Goal: Information Seeking & Learning: Check status

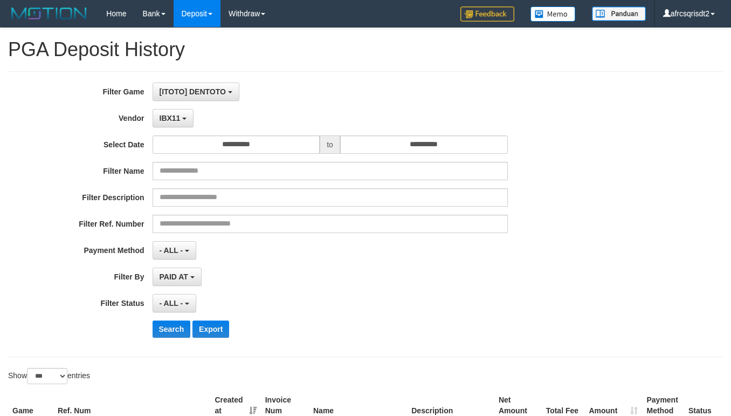
select select "**********"
select select "***"
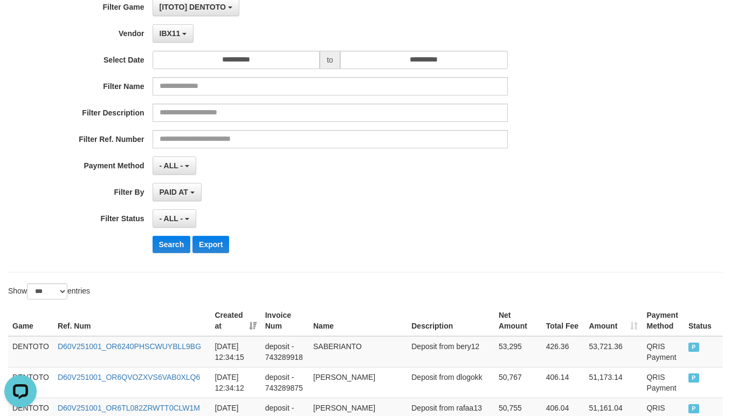
scroll to position [10, 0]
click at [167, 253] on button "Search" at bounding box center [172, 244] width 38 height 17
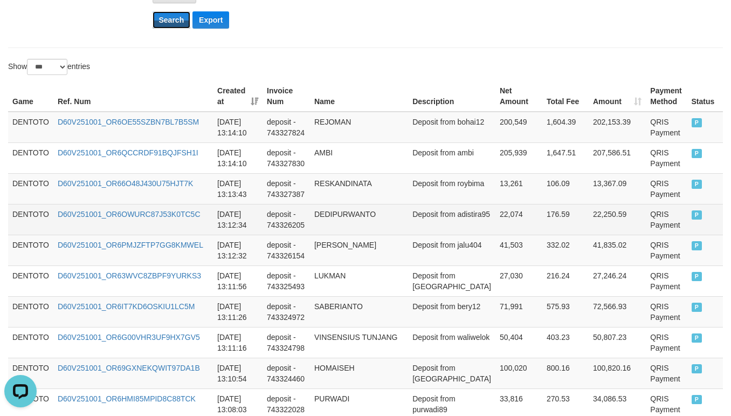
scroll to position [354, 0]
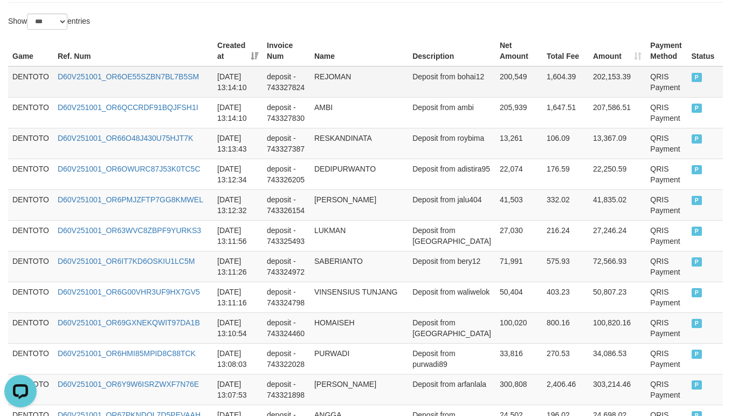
click at [31, 79] on td "DENTOTO" at bounding box center [30, 81] width 45 height 31
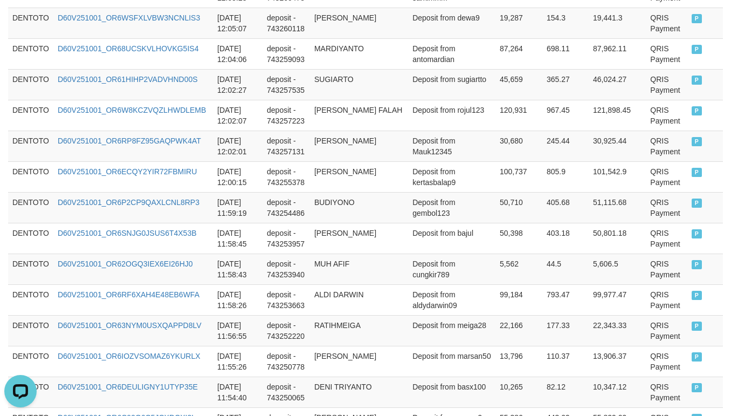
scroll to position [3222, 0]
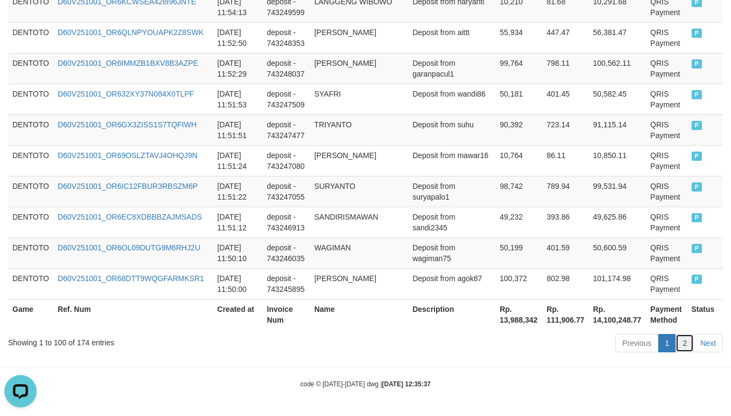
click at [682, 342] on link "2" at bounding box center [685, 343] width 18 height 18
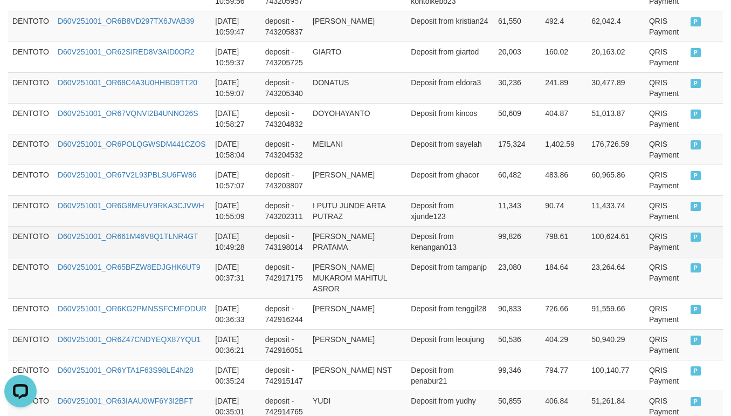
scroll to position [1888, 0]
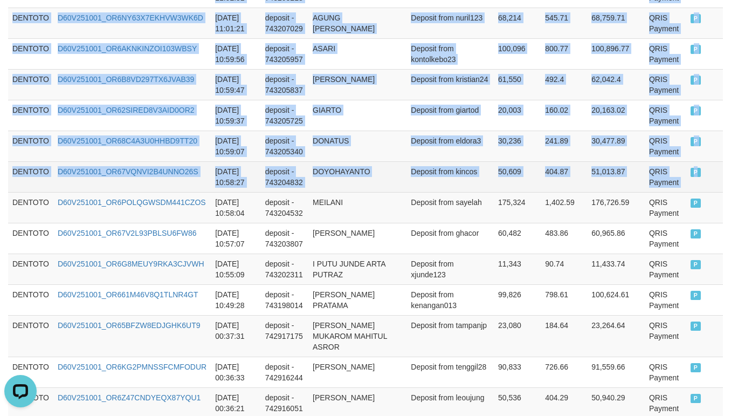
click at [697, 192] on td "P" at bounding box center [704, 176] width 37 height 31
copy tbody "DENTOTO D60V251001_OR6EWBFXY4Y7RXI611H [DATE] 11:49:10 deposit - 743245218 ENDR…"
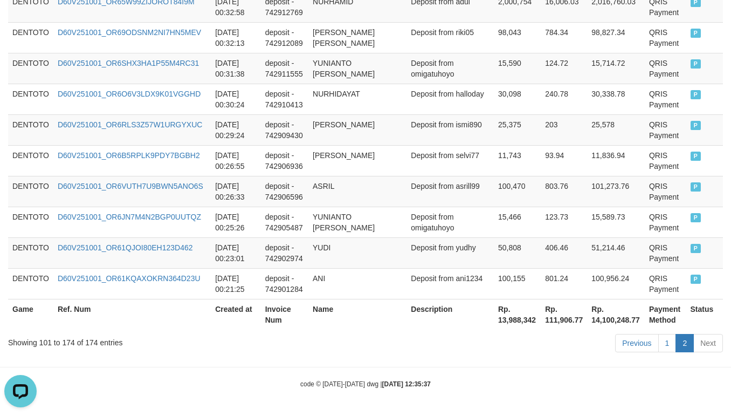
scroll to position [2428, 0]
click at [666, 340] on link "1" at bounding box center [667, 343] width 18 height 18
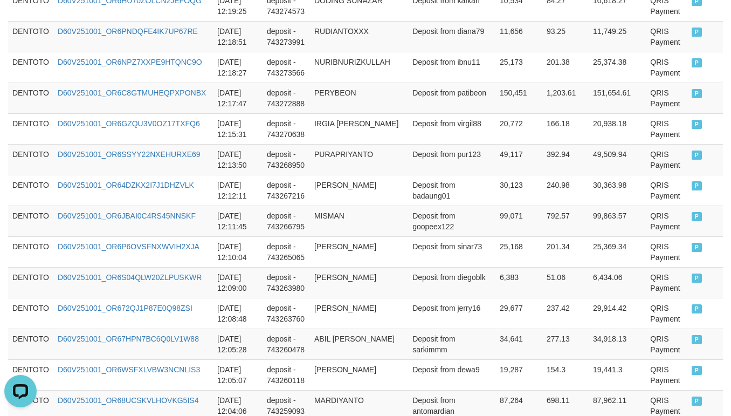
scroll to position [3222, 0]
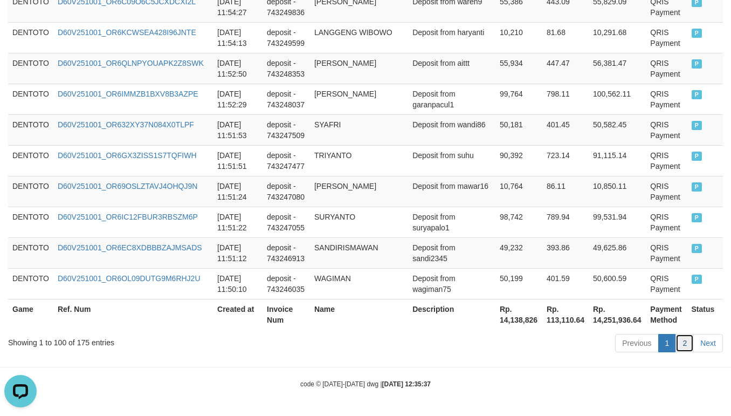
click at [678, 341] on link "2" at bounding box center [685, 343] width 18 height 18
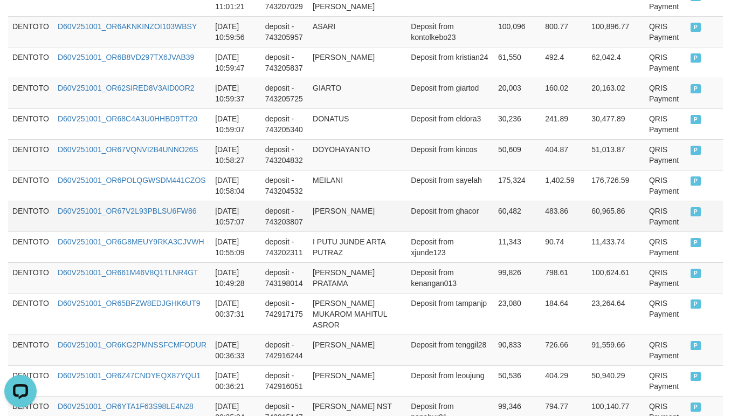
scroll to position [1919, 0]
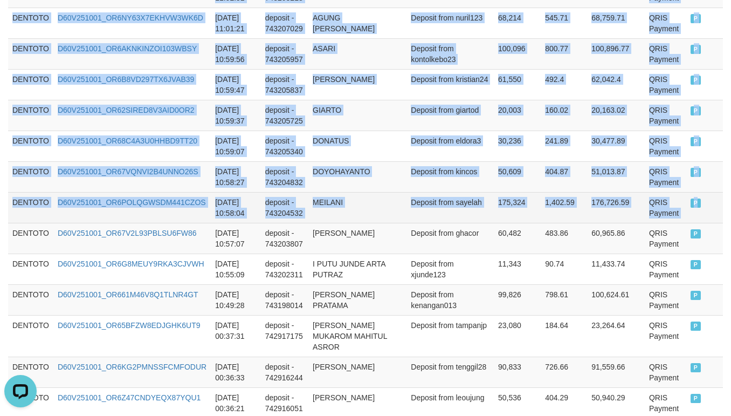
click at [691, 208] on span "P" at bounding box center [696, 202] width 11 height 9
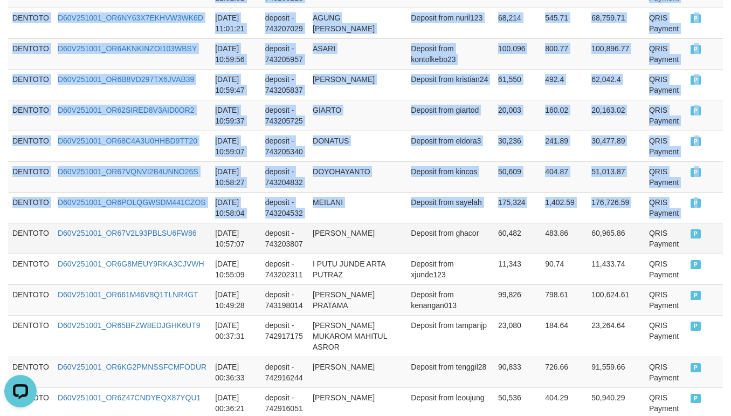
copy tbody "DENTOTO D60V251001_OR68DTT9WQGFARMKSR1 [DATE] 11:50:00 deposit - 743245895 MOH …"
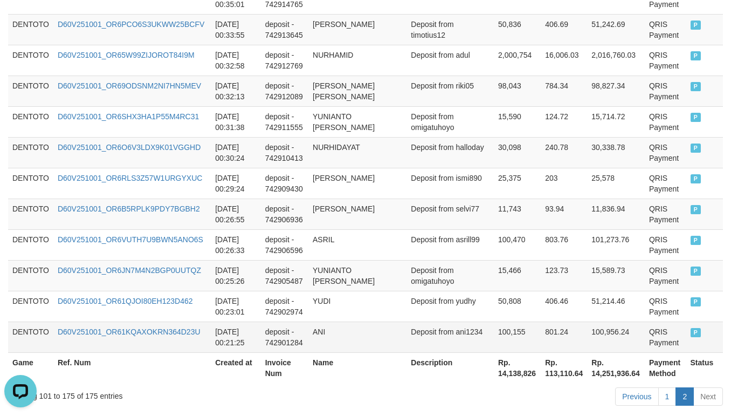
scroll to position [2459, 0]
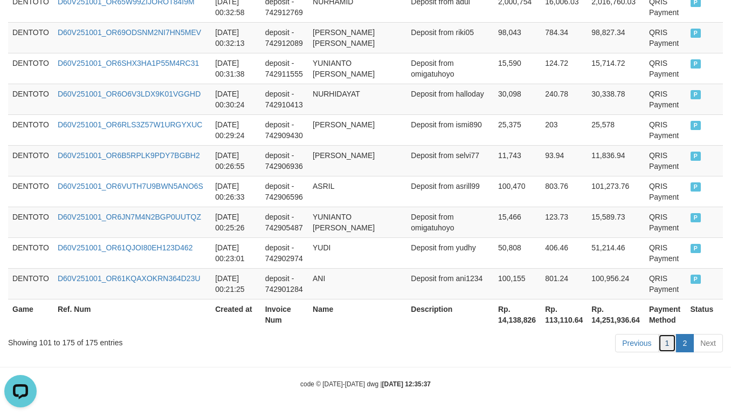
click at [664, 343] on link "1" at bounding box center [667, 343] width 18 height 18
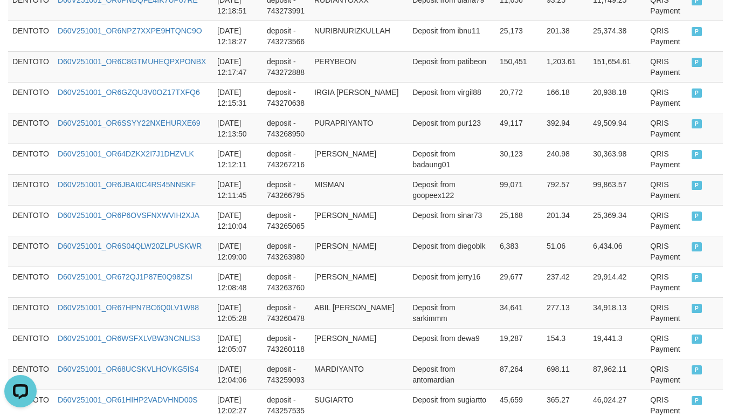
scroll to position [3222, 0]
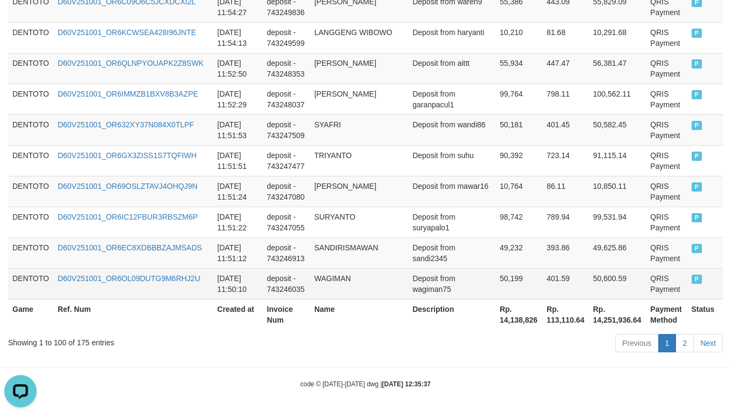
click at [689, 279] on td "P" at bounding box center [705, 283] width 36 height 31
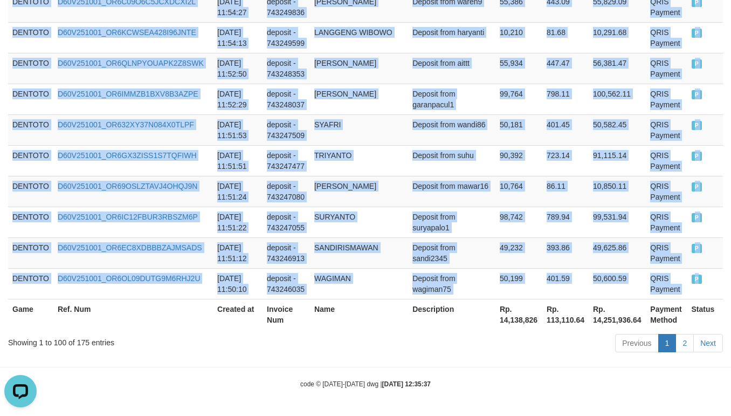
copy tbody "DENTOTO D60V251001_OR60IDLPQQ1H4QT1D8A [DATE] 13:16:55 deposit - 743330600 [PER…"
click at [445, 188] on td "Deposit from mawar16" at bounding box center [451, 191] width 87 height 31
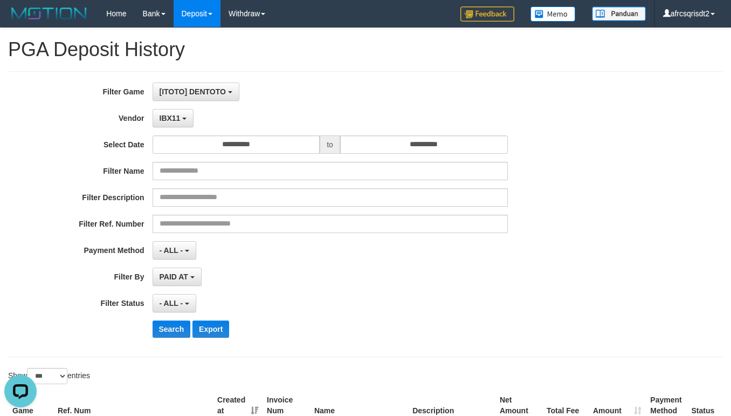
scroll to position [269, 0]
select select "**********"
select select "***"
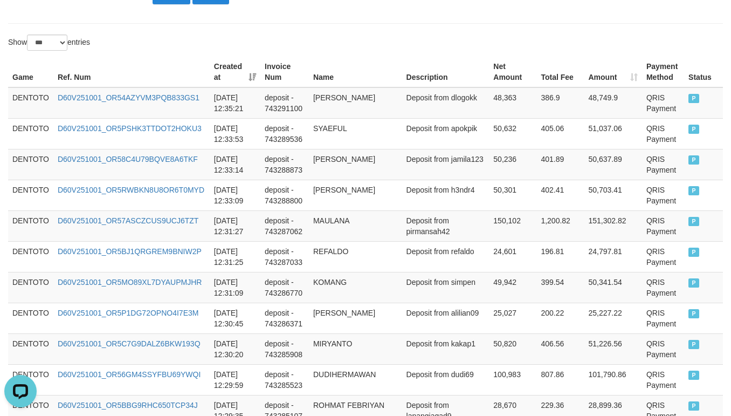
scroll to position [85, 0]
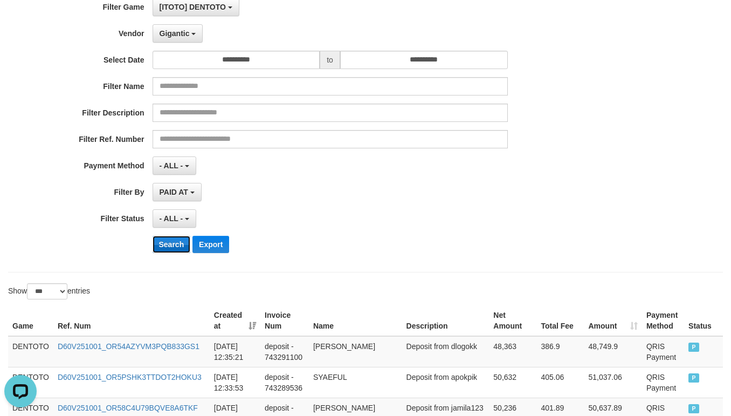
click at [165, 249] on button "Search" at bounding box center [172, 244] width 38 height 17
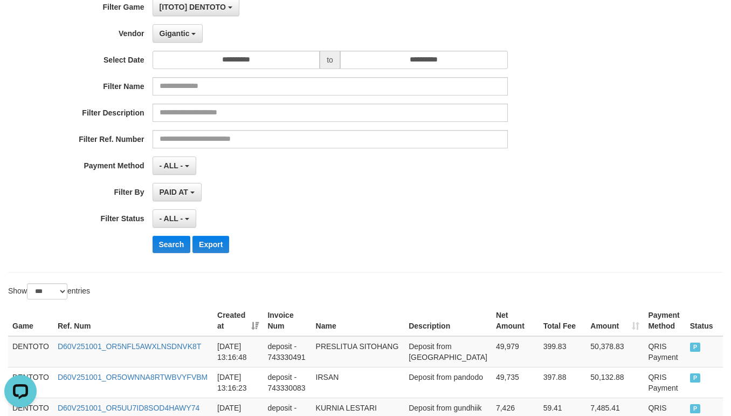
click at [363, 201] on div "PAID AT PAID AT CREATED AT" at bounding box center [330, 192] width 355 height 18
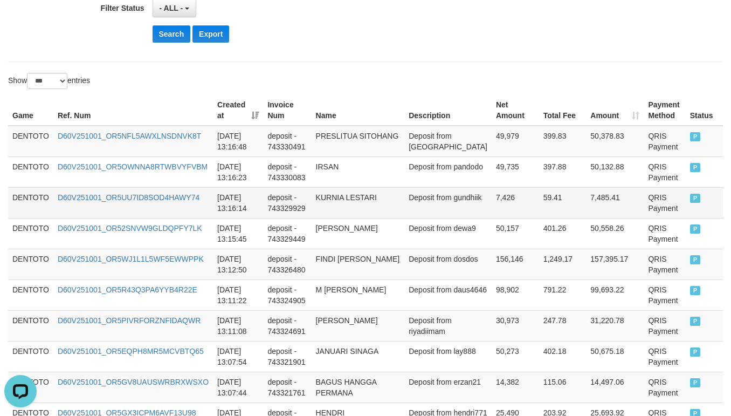
scroll to position [354, 0]
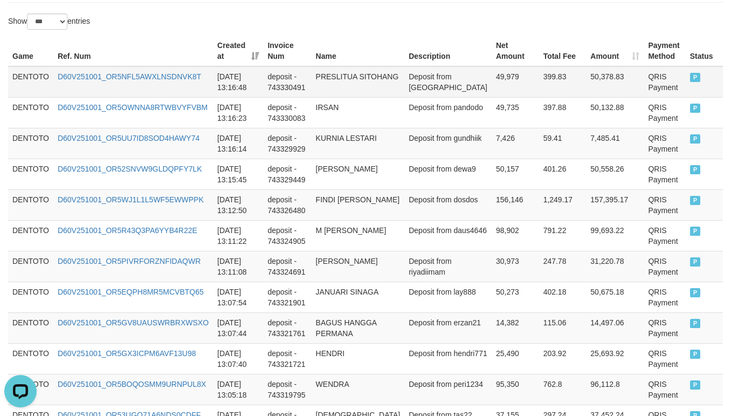
click at [31, 79] on td "DENTOTO" at bounding box center [30, 81] width 45 height 31
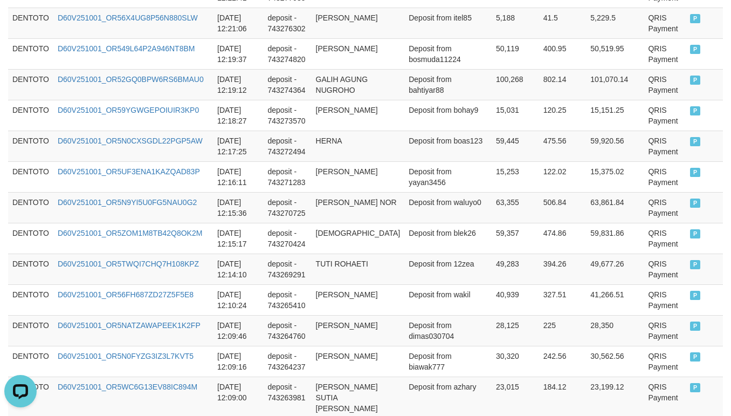
scroll to position [3222, 0]
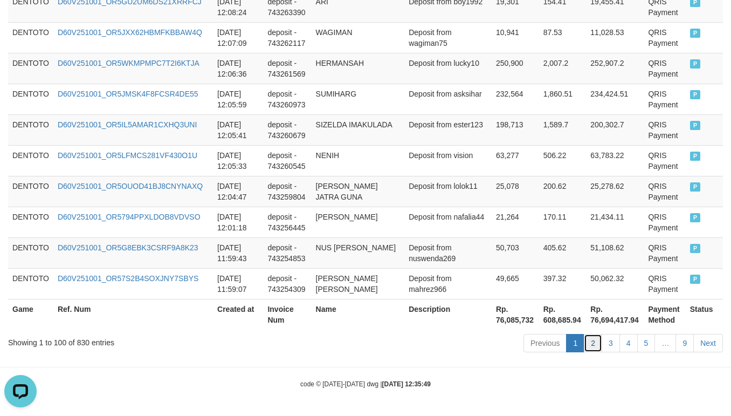
click at [584, 345] on link "2" at bounding box center [593, 343] width 18 height 18
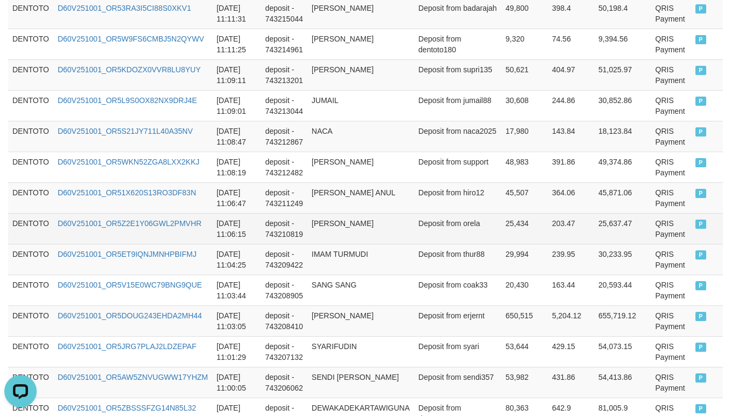
scroll to position [2413, 0]
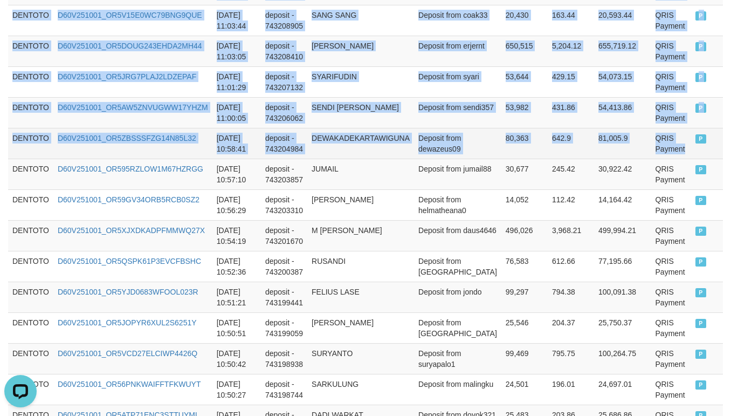
click at [678, 159] on td "QRIS Payment" at bounding box center [671, 143] width 40 height 31
click at [694, 159] on td "P" at bounding box center [707, 143] width 32 height 31
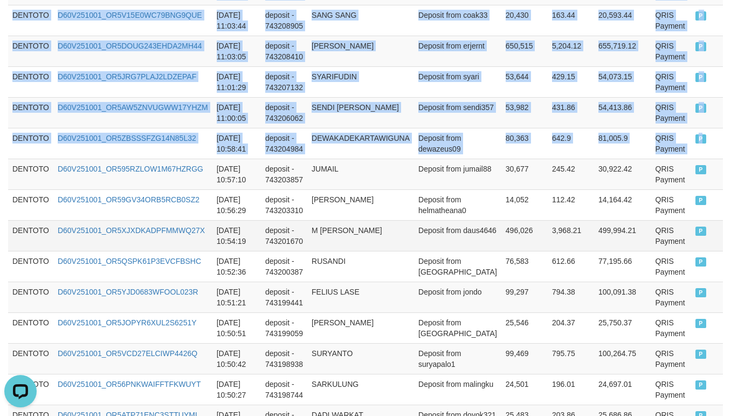
copy tbody "DENTOTO D60V251001_OR5IP9TOZF63Y785ZRN 2025-10-01 11:59:04 deposit - 743254257 …"
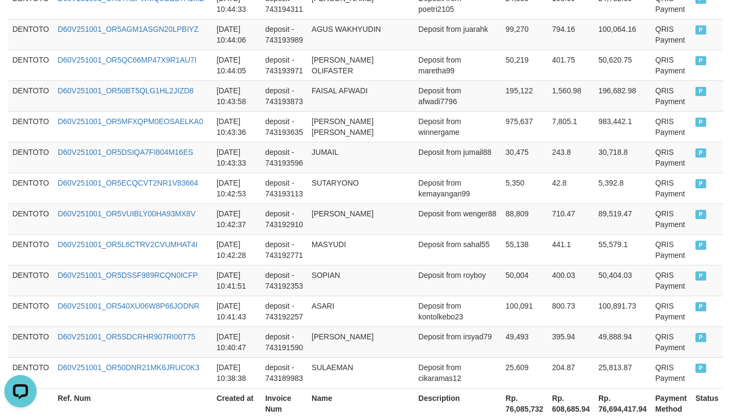
scroll to position [3222, 0]
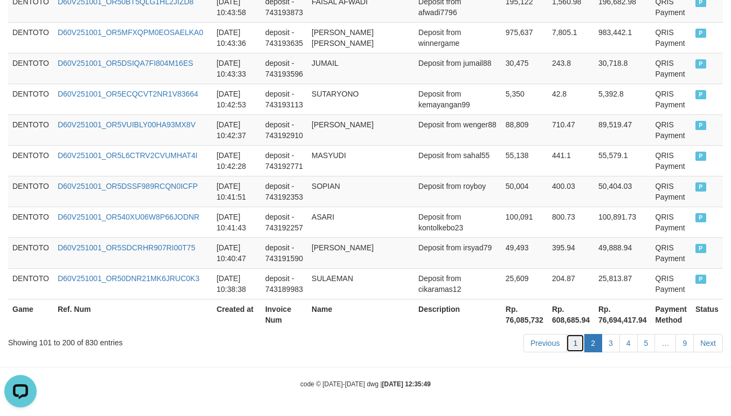
click at [570, 343] on link "1" at bounding box center [575, 343] width 18 height 18
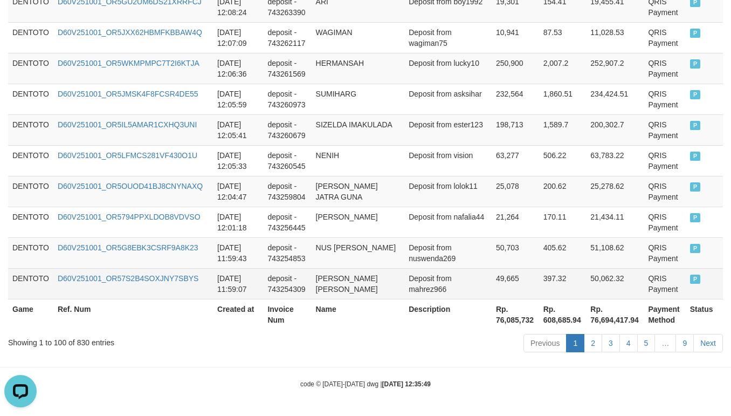
click at [690, 277] on span "P" at bounding box center [695, 278] width 11 height 9
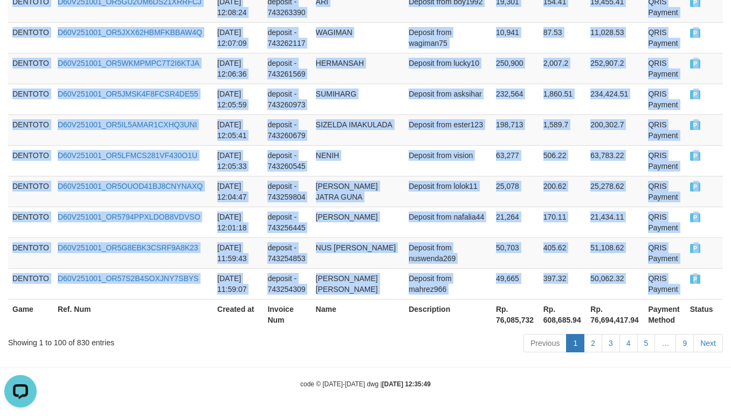
copy tbody "DENTOTO D60V251001_OR5NFL5AWXLNSDNVK8T 2025-10-01 13:16:48 deposit - 743330491 …"
click at [419, 186] on td "Deposit from lolok11" at bounding box center [447, 191] width 87 height 31
click at [448, 201] on td "Deposit from lolok11" at bounding box center [447, 191] width 87 height 31
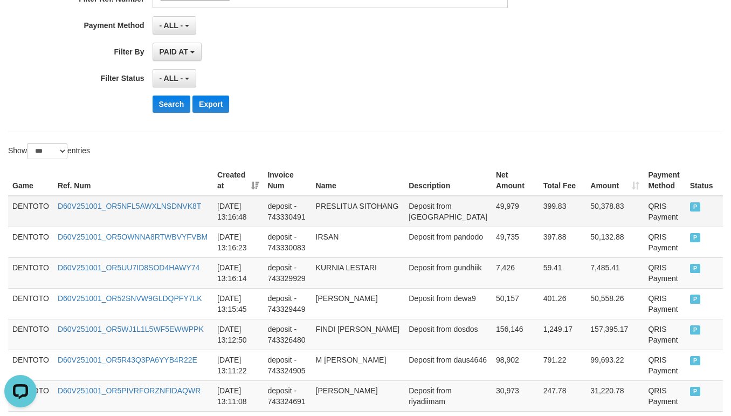
scroll to position [269, 0]
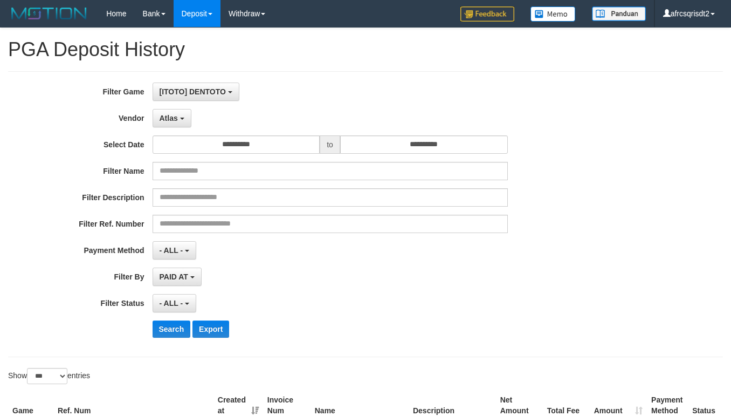
select select "**********"
select select "***"
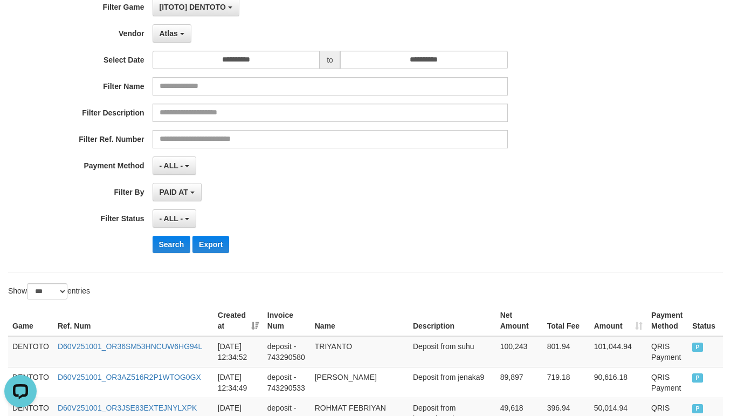
scroll to position [10, 0]
click at [175, 245] on button "Search" at bounding box center [172, 244] width 38 height 17
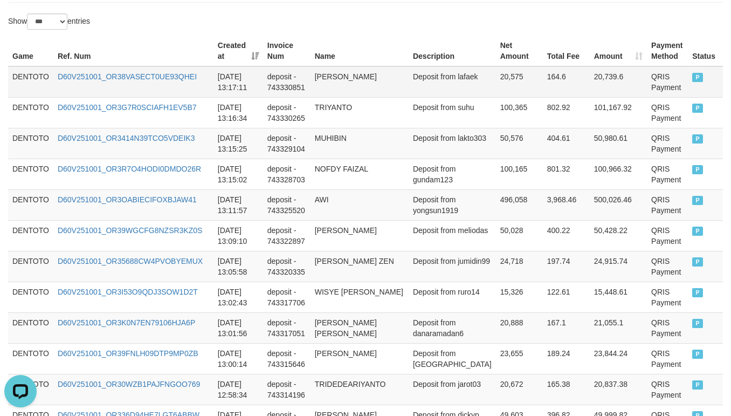
click at [30, 84] on td "DENTOTO" at bounding box center [30, 81] width 45 height 31
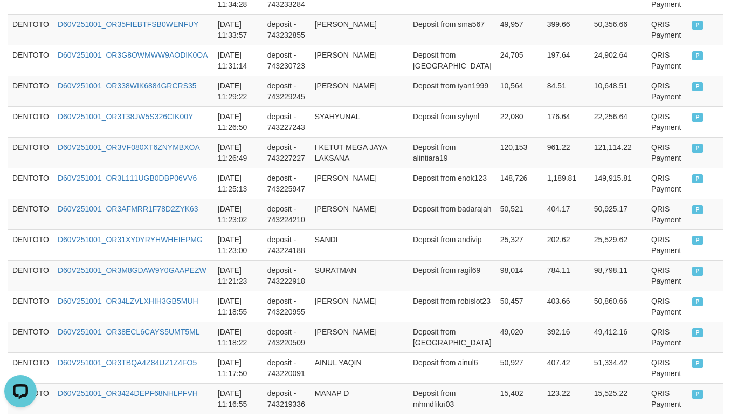
scroll to position [3222, 0]
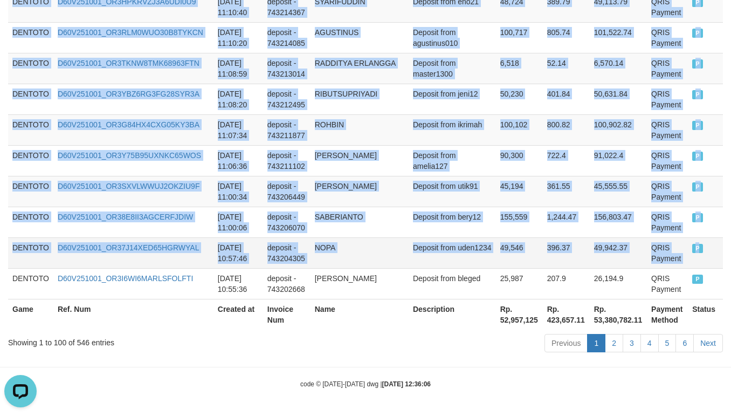
click at [699, 252] on td "P" at bounding box center [705, 252] width 35 height 31
copy tbody "DENTOTO D60V251001_OR38VASECT0UE93QHEI 2025-10-01 13:17:11 deposit - 743330851 …"
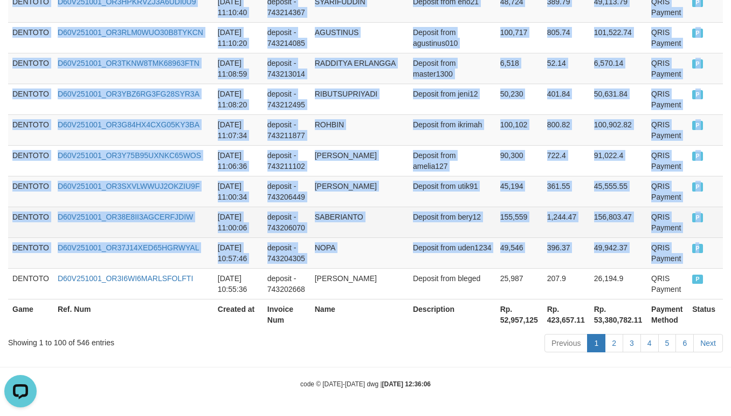
click at [496, 222] on td "155,559" at bounding box center [519, 221] width 47 height 31
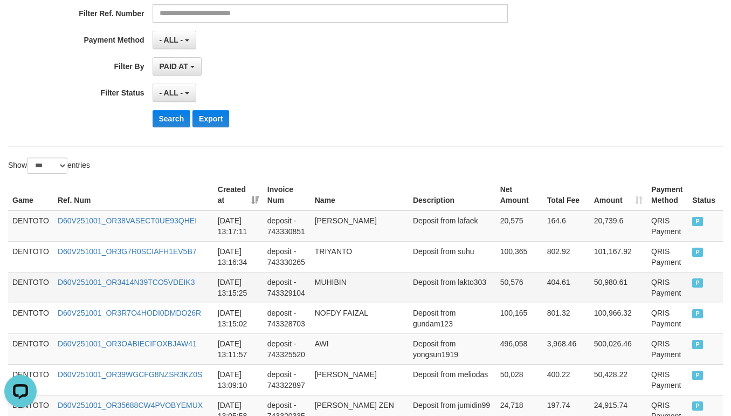
scroll to position [269, 0]
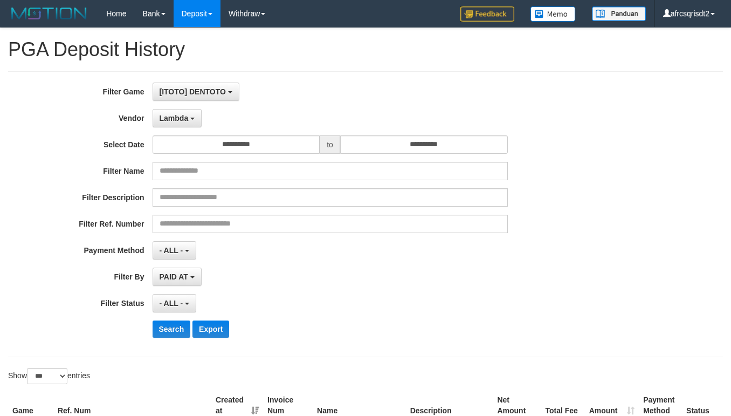
select select "**********"
select select "***"
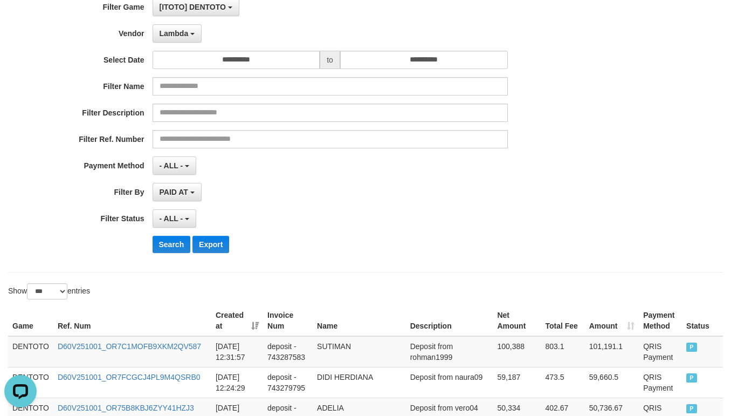
scroll to position [10, 0]
click at [170, 245] on button "Search" at bounding box center [172, 244] width 38 height 17
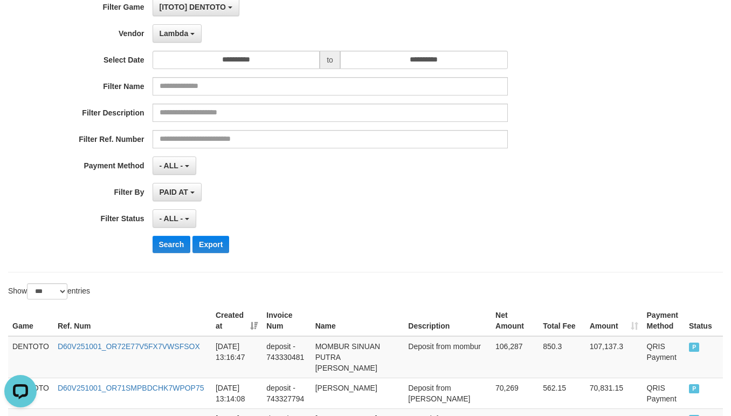
click at [351, 212] on div "- ALL - SELECT ALL - ALL - SELECT STATUS PENDING/UNPAID PAID CANCELED EXPIRED" at bounding box center [330, 218] width 355 height 18
click at [38, 352] on td "DENTOTO" at bounding box center [30, 357] width 45 height 42
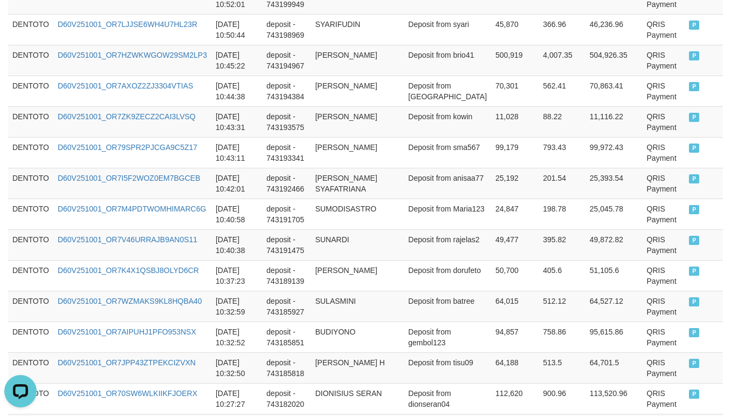
scroll to position [1702, 0]
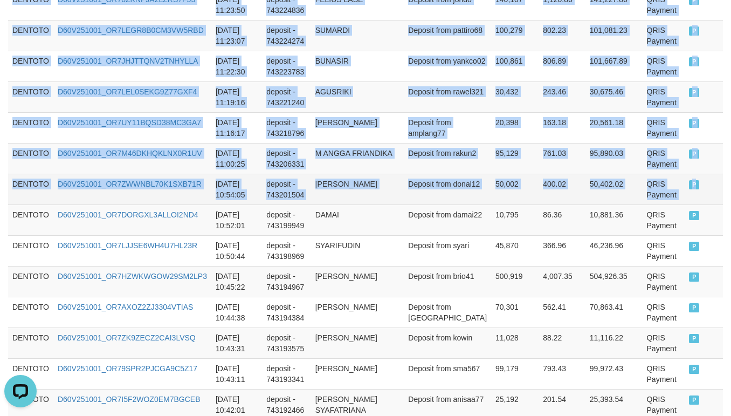
click at [697, 204] on td "P" at bounding box center [704, 189] width 38 height 31
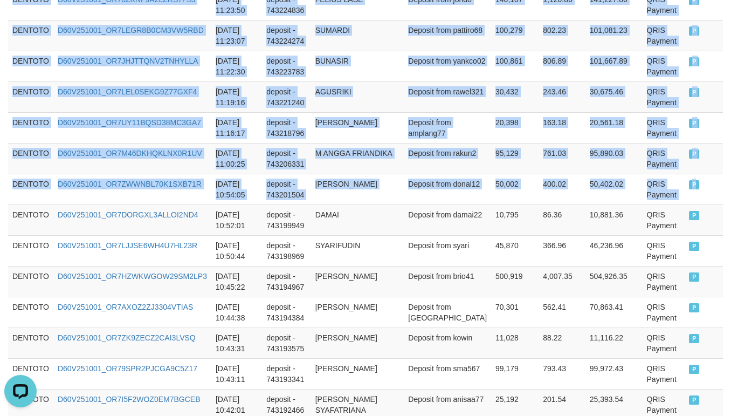
copy tbody "DENTOTO D60V251001_OR72E77V5FX7VWSFSOX 2025-10-01 13:16:47 deposit - 743330481 …"
click at [345, 174] on td "M ANGGA FRIANDIKA" at bounding box center [357, 158] width 93 height 31
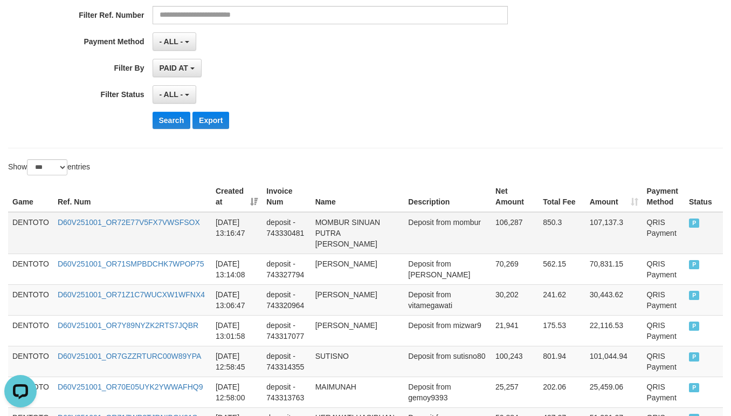
scroll to position [269, 0]
